Goal: Information Seeking & Learning: Learn about a topic

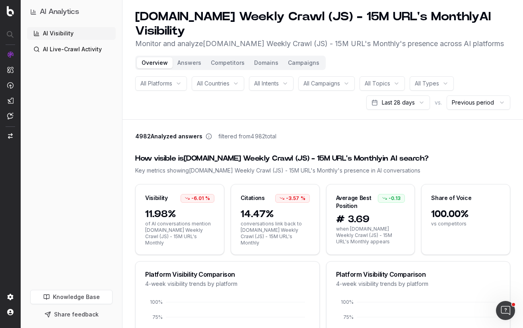
click at [49, 50] on link "AI Live-Crawl Activity" at bounding box center [71, 49] width 89 height 13
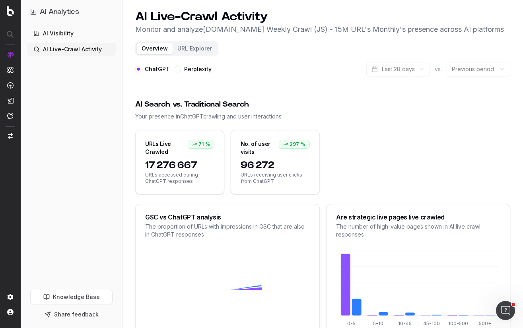
click at [74, 316] on button "Share feedback" at bounding box center [71, 315] width 82 height 14
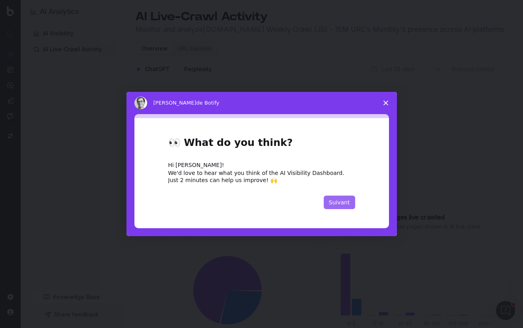
click at [337, 198] on button "Suivant" at bounding box center [339, 203] width 31 height 14
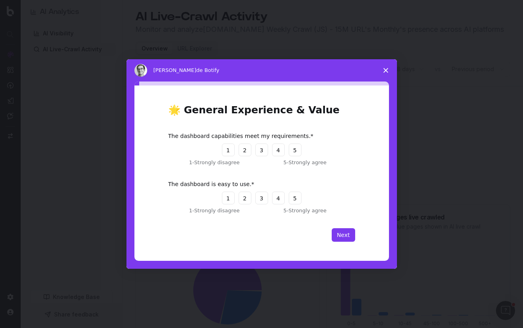
click at [385, 69] on polygon "Fermer l'enquête" at bounding box center [386, 70] width 5 height 5
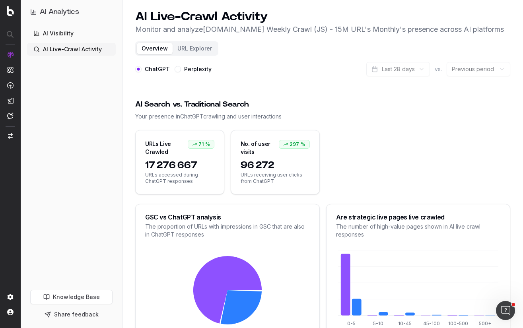
click at [154, 144] on div "URLs Live Crawled" at bounding box center [166, 148] width 43 height 16
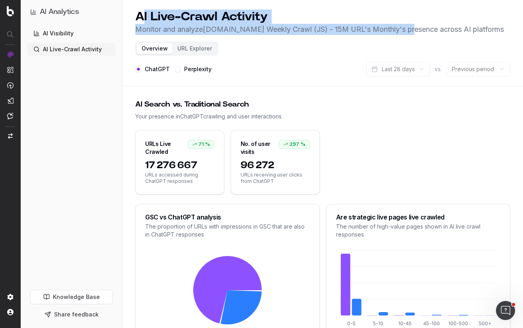
drag, startPoint x: 143, startPoint y: 15, endPoint x: 419, endPoint y: 35, distance: 276.5
click at [419, 35] on div "AI Live-Crawl Activity Monitor and analyze [DOMAIN_NAME] Weekly Crawl (JS) - 15…" at bounding box center [319, 22] width 369 height 25
click at [419, 35] on p "Monitor and analyze [DOMAIN_NAME] Weekly Crawl (JS) - 15M URL's Monthly 's pres…" at bounding box center [319, 29] width 369 height 11
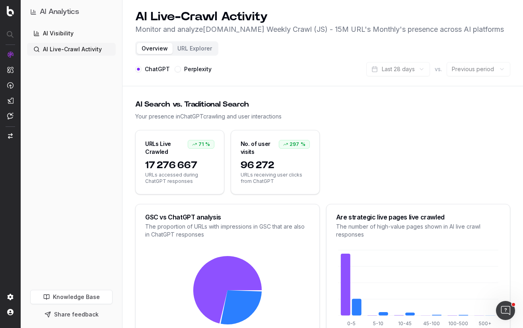
click at [197, 46] on button "URL Explorer" at bounding box center [195, 48] width 44 height 11
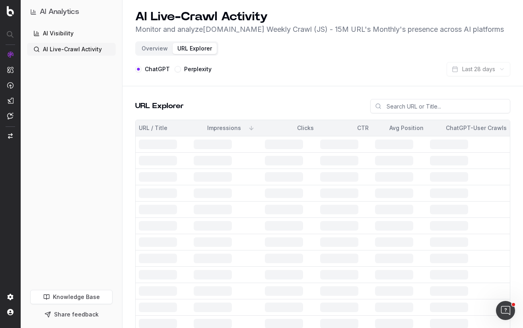
click at [150, 48] on button "Overview" at bounding box center [155, 48] width 36 height 11
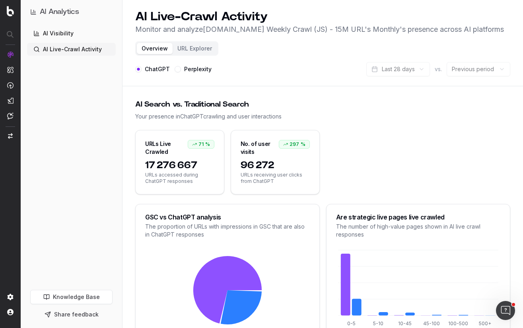
click at [62, 34] on link "AI Visibility" at bounding box center [71, 33] width 89 height 13
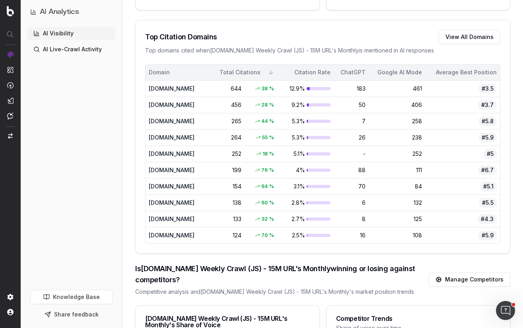
scroll to position [756, 0]
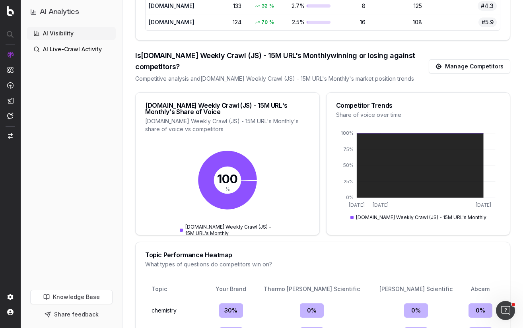
click at [483, 67] on link "Manage Competitors" at bounding box center [470, 66] width 82 height 14
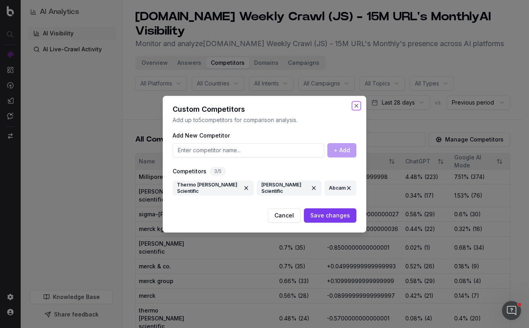
click at [357, 107] on button "Close" at bounding box center [356, 106] width 6 height 6
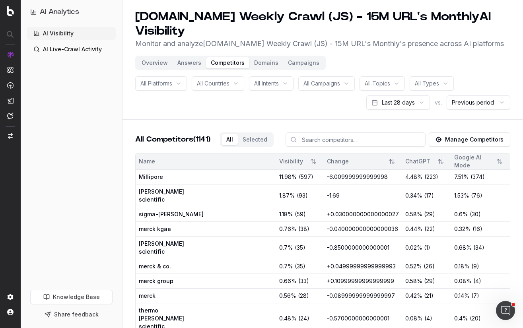
click at [153, 59] on button "Overview" at bounding box center [155, 62] width 36 height 11
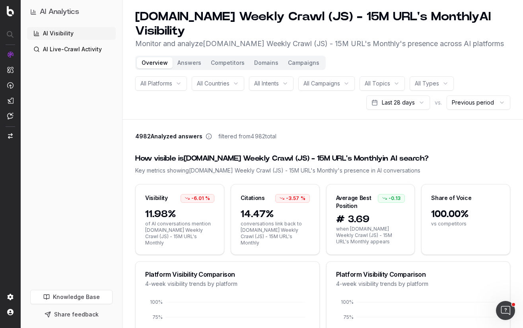
click at [291, 64] on button "Campaigns" at bounding box center [303, 62] width 41 height 11
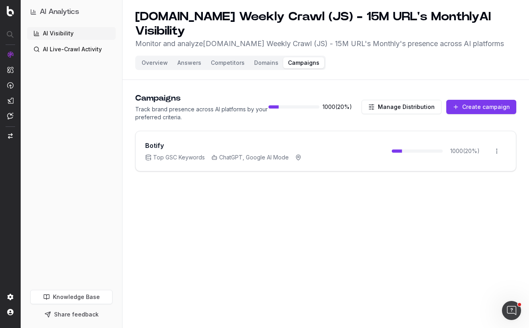
click at [159, 144] on h3 "Botify" at bounding box center [154, 146] width 19 height 10
click at [497, 152] on html "AI Analytics AI Visibility AI Live-Crawl Activity Knowledge Base Share feedback…" at bounding box center [264, 164] width 529 height 328
click at [175, 135] on html "AI Analytics AI Visibility AI Live-Crawl Activity Knowledge Base Share feedback…" at bounding box center [264, 164] width 529 height 328
click at [261, 61] on button "Domains" at bounding box center [267, 62] width 34 height 11
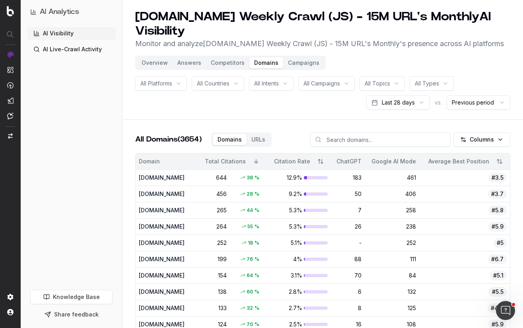
click at [222, 61] on button "Competitors" at bounding box center [227, 62] width 43 height 11
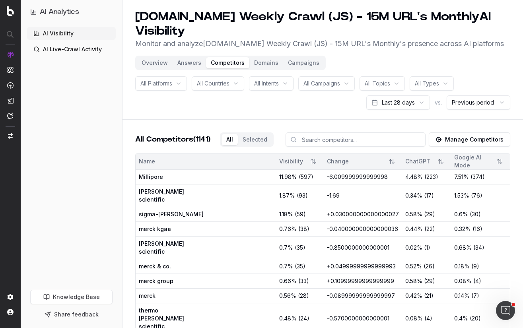
click at [175, 59] on button "Answers" at bounding box center [189, 62] width 33 height 11
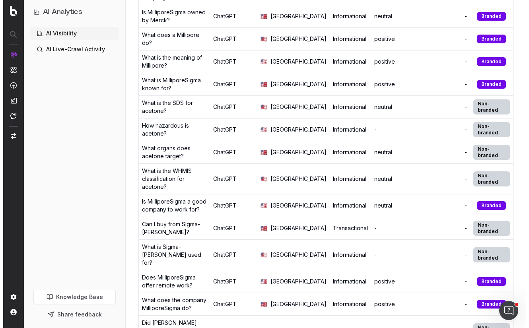
scroll to position [239, 0]
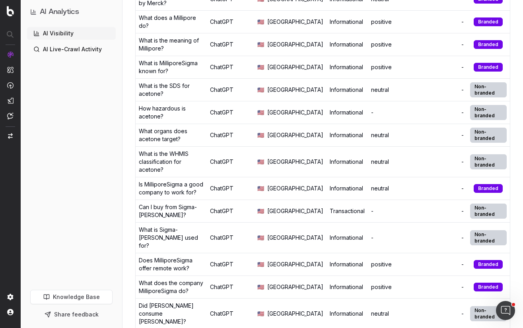
click at [487, 72] on div "Branded" at bounding box center [488, 67] width 29 height 9
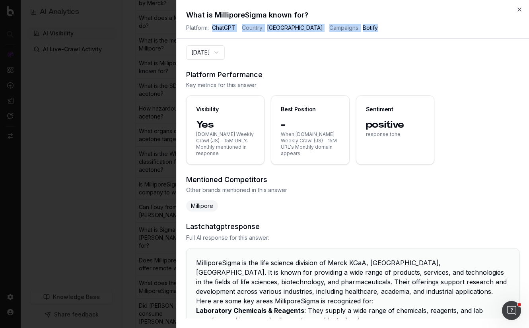
drag, startPoint x: 211, startPoint y: 31, endPoint x: 411, endPoint y: 25, distance: 200.7
click at [411, 25] on span "Platform: ChatGPT Country: [GEOGRAPHIC_DATA] of America Campaigns: Botify" at bounding box center [352, 28] width 333 height 8
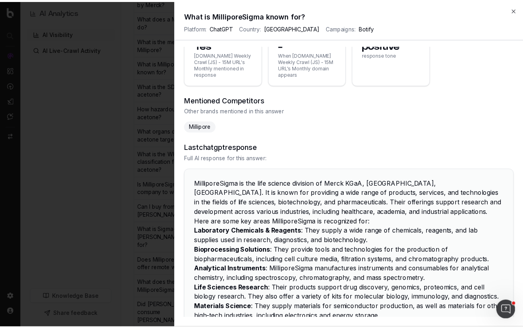
scroll to position [147, 0]
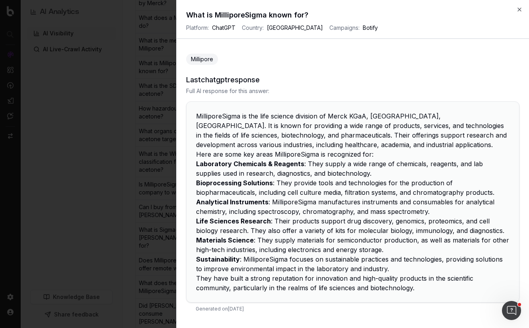
click at [516, 10] on h2 "What is MilliporeSigma known for?" at bounding box center [352, 15] width 333 height 11
click at [521, 8] on icon "button" at bounding box center [520, 9] width 6 height 6
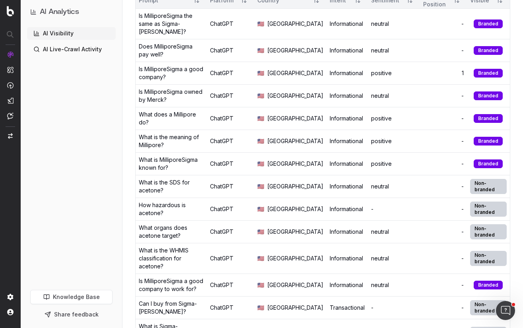
scroll to position [0, 0]
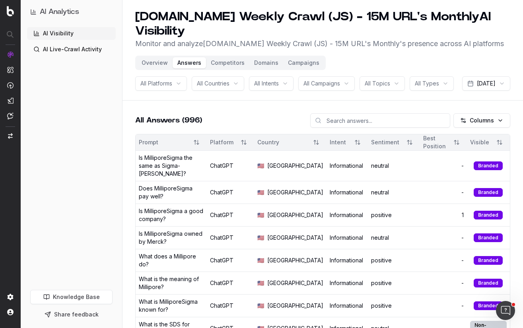
click at [68, 51] on link "AI Live-Crawl Activity" at bounding box center [71, 49] width 89 height 13
